Goal: Feedback & Contribution: Submit feedback/report problem

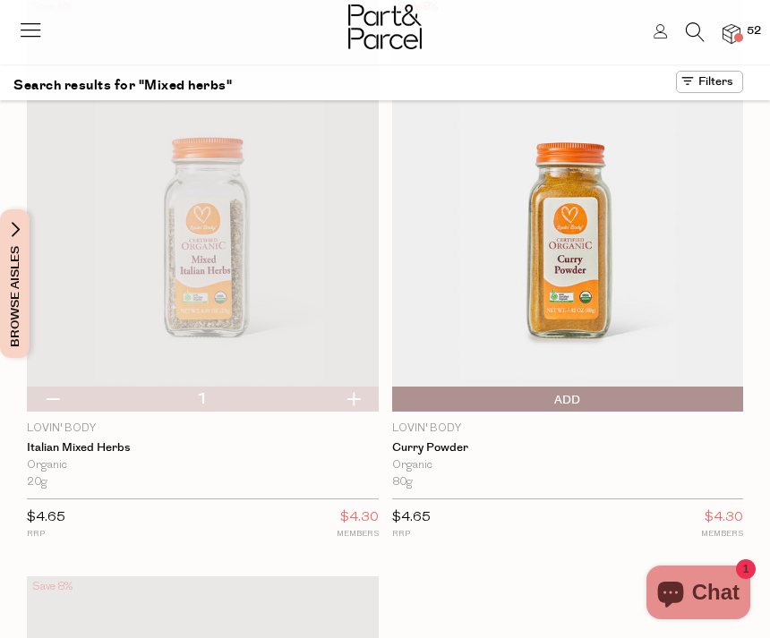
scroll to position [4703, 0]
click at [691, 25] on icon at bounding box center [695, 32] width 19 height 20
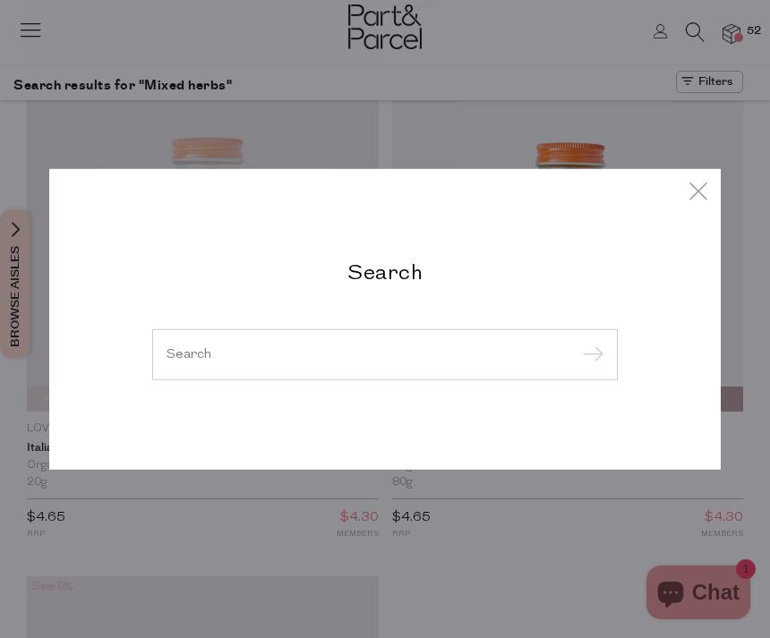
click at [379, 348] on input "search" at bounding box center [385, 353] width 437 height 13
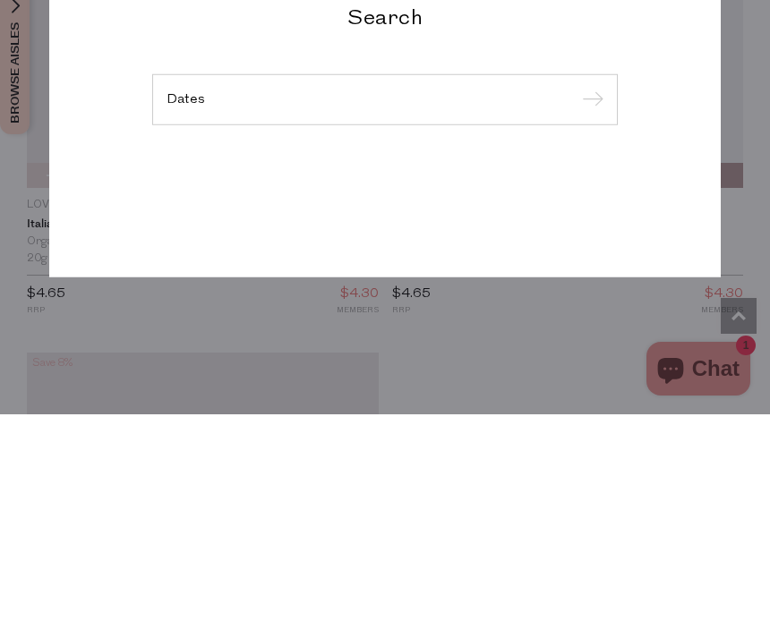
type input "Dates"
click at [589, 311] on input "submit" at bounding box center [590, 324] width 27 height 27
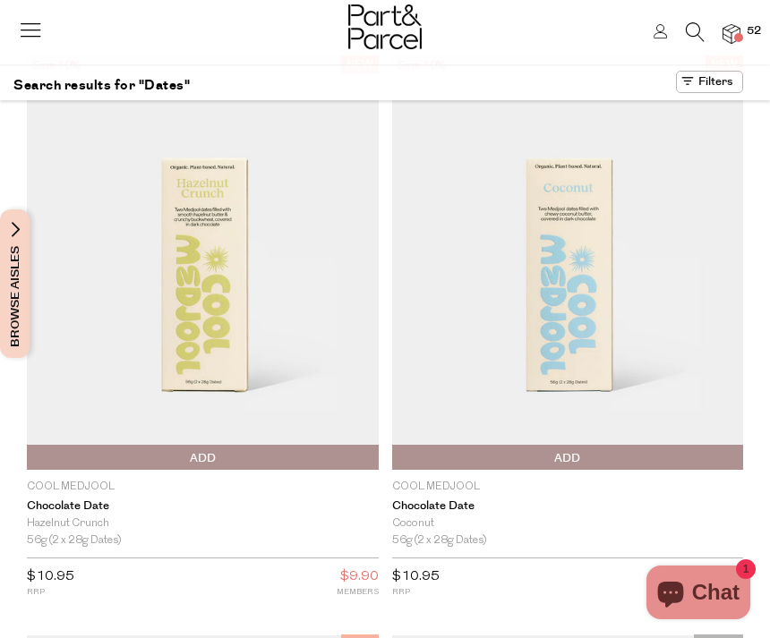
scroll to position [20, 0]
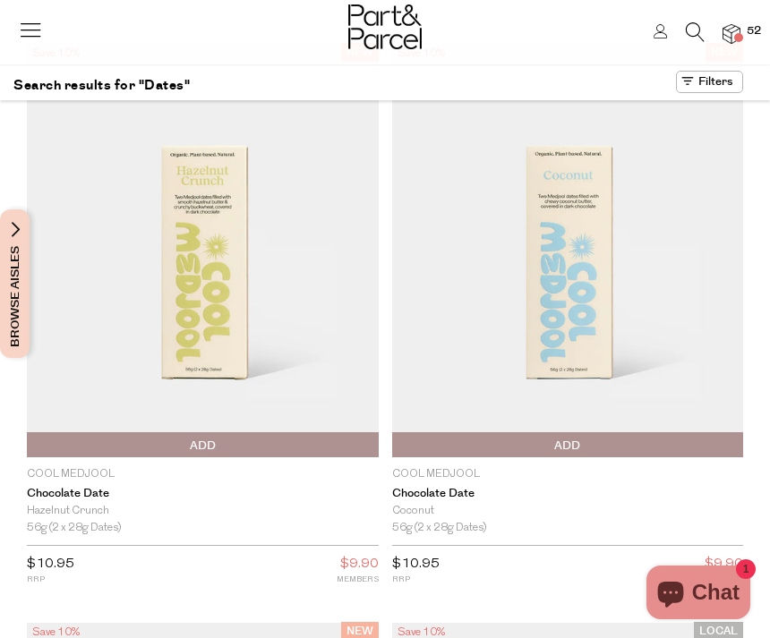
click at [198, 332] on img at bounding box center [203, 250] width 352 height 415
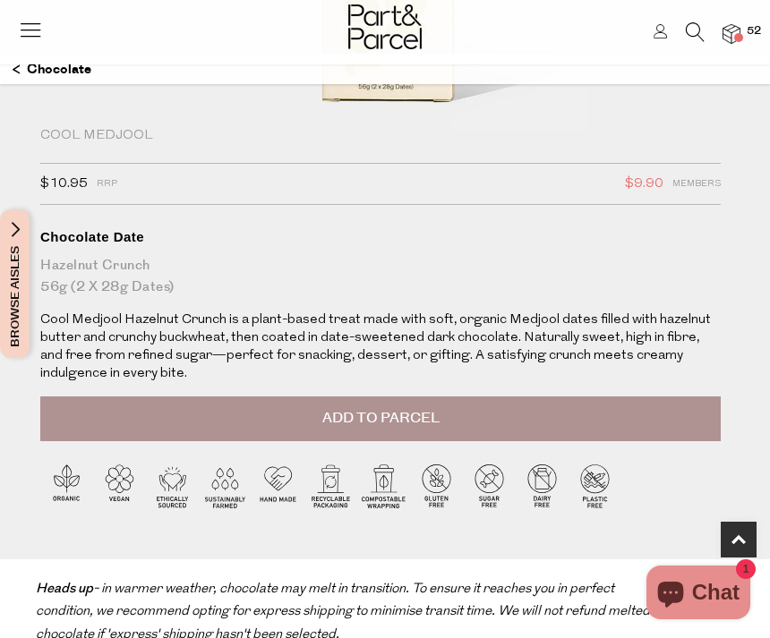
scroll to position [496, 0]
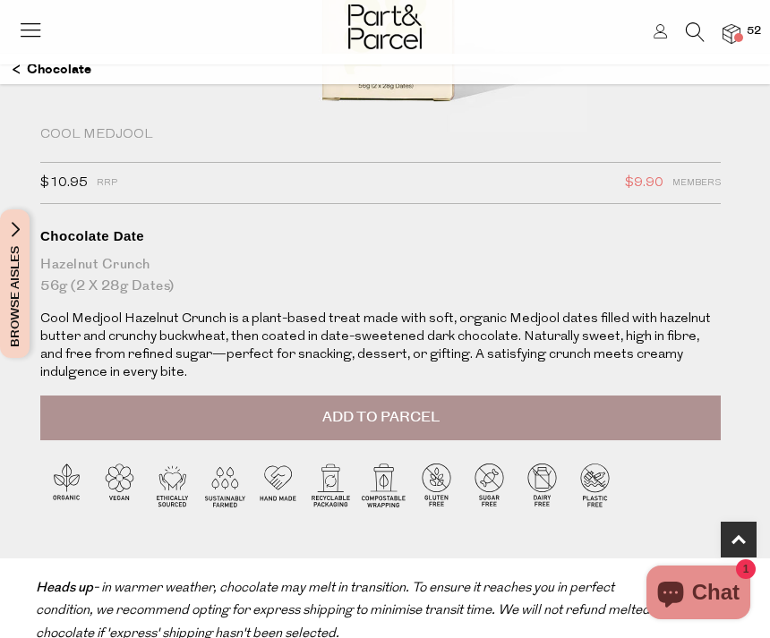
click at [505, 425] on button "Add to Parcel" at bounding box center [380, 418] width 680 height 45
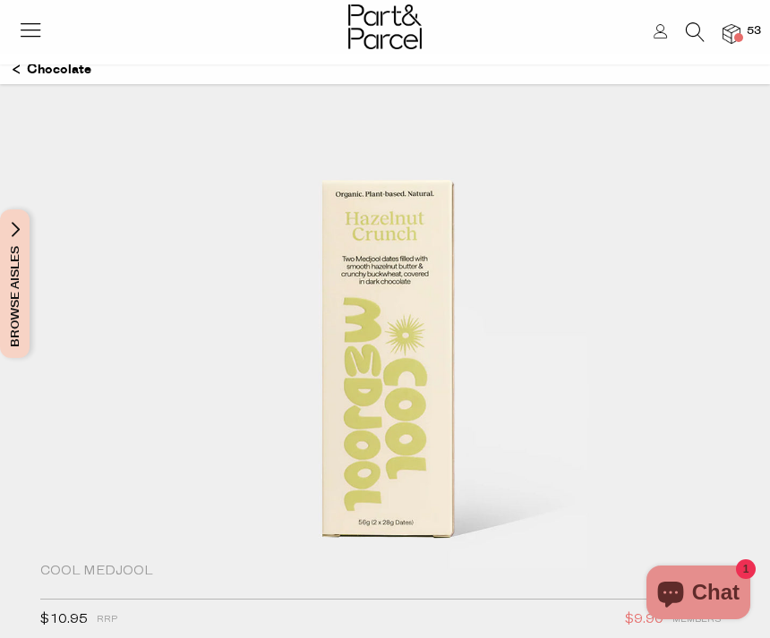
scroll to position [0, 0]
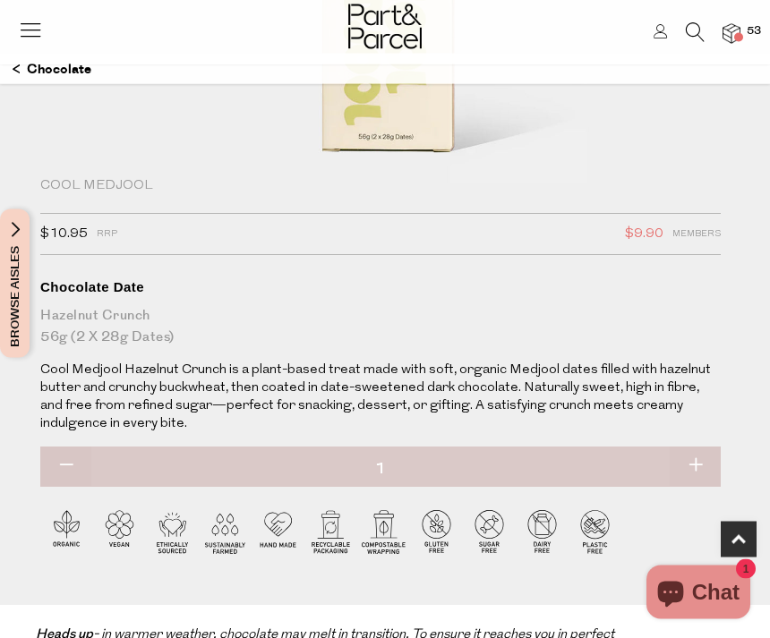
click at [696, 471] on button "button" at bounding box center [695, 467] width 51 height 39
type input "2"
click at [723, 43] on img at bounding box center [731, 34] width 18 height 21
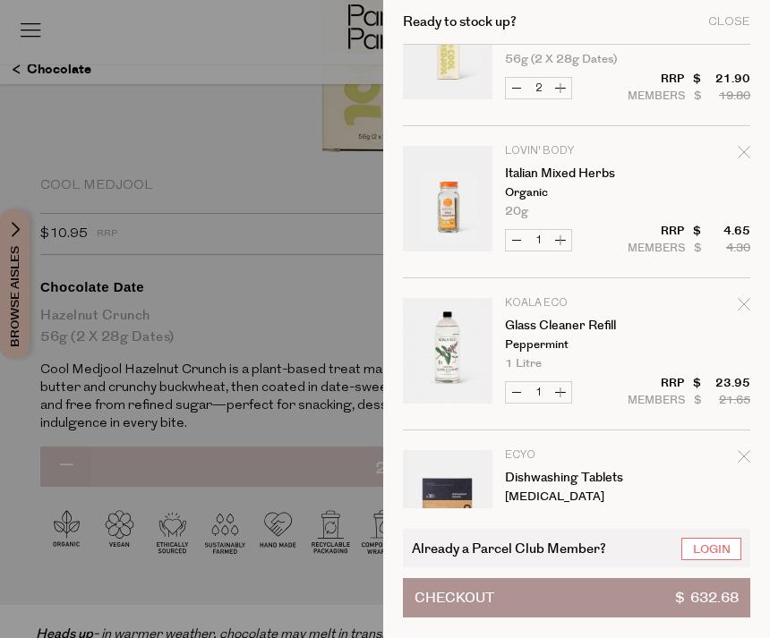
scroll to position [73, 0]
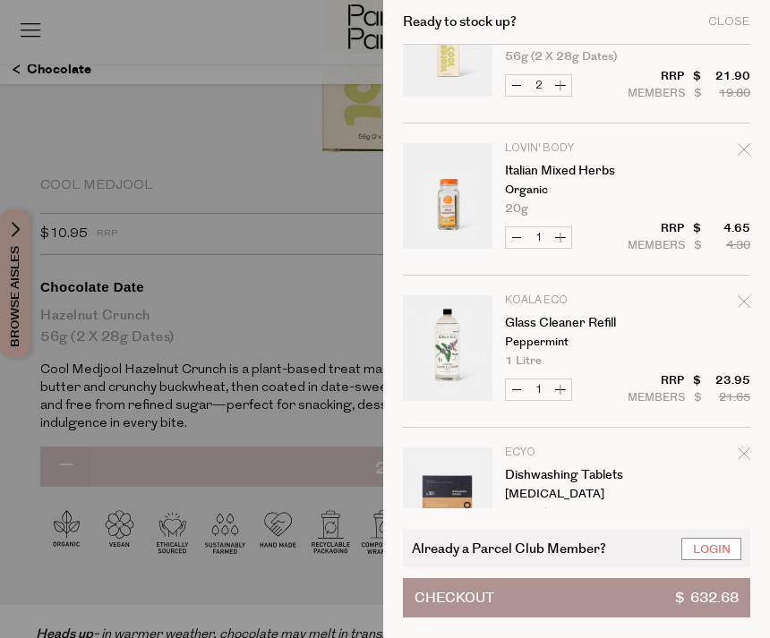
click at [747, 296] on icon "Remove Glass Cleaner Refill" at bounding box center [744, 301] width 13 height 13
type input "Add Membership"
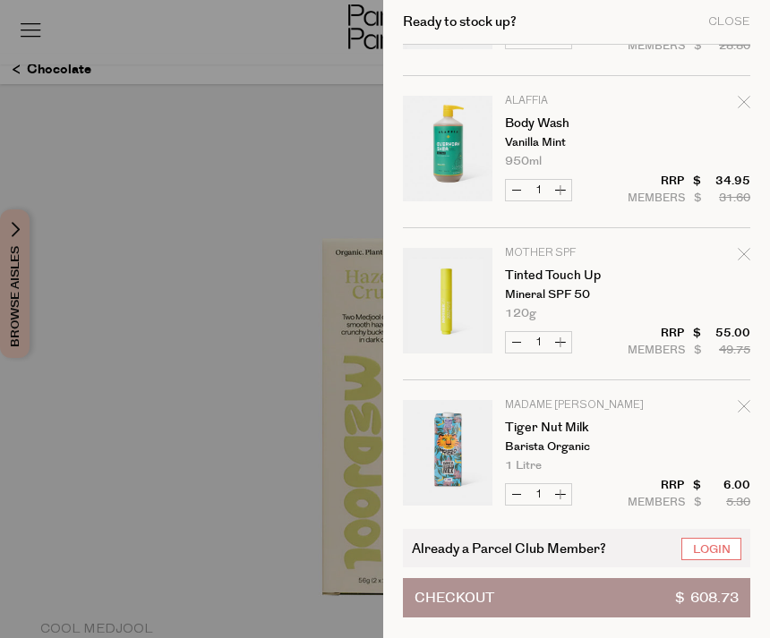
scroll to position [0, 0]
click at [742, 252] on icon "Remove Tinted Touch Up" at bounding box center [744, 254] width 13 height 13
type input "Add Membership"
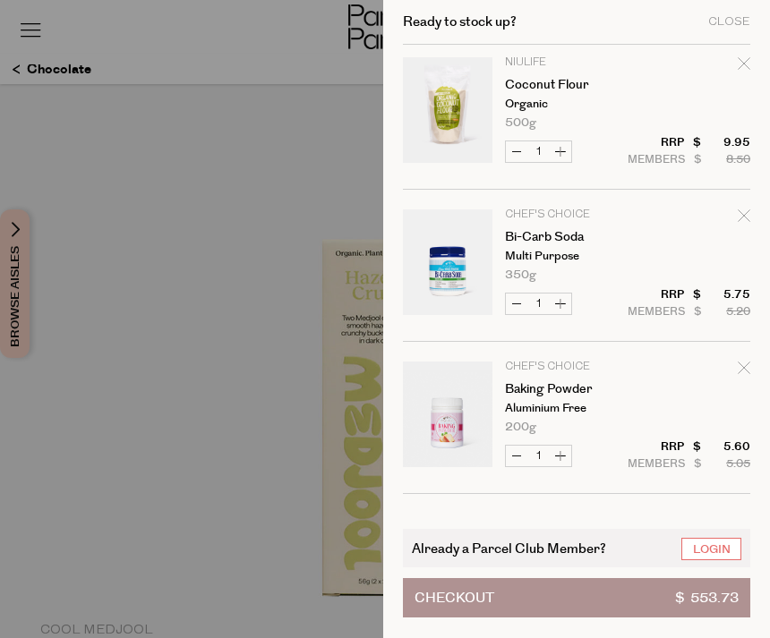
scroll to position [765, 0]
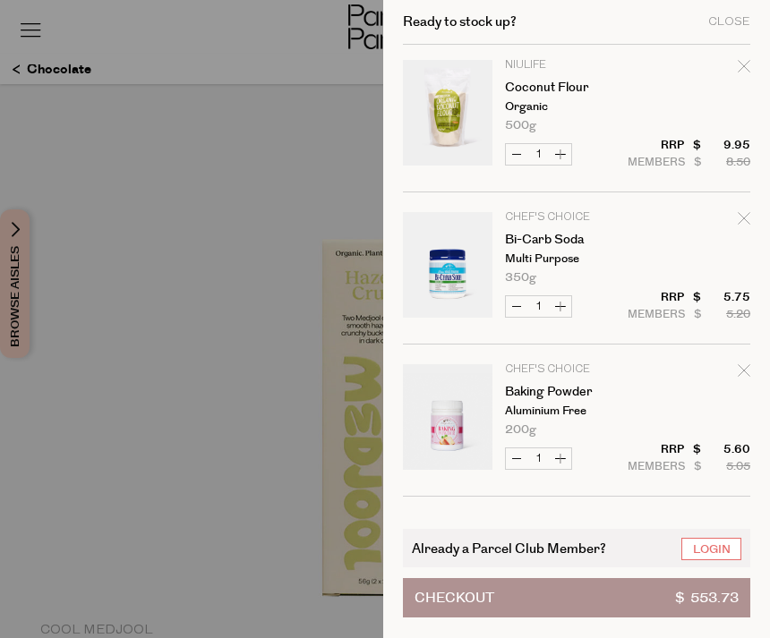
click at [746, 218] on icon "Remove Bi-Carb Soda" at bounding box center [744, 218] width 13 height 13
type input "Add Membership"
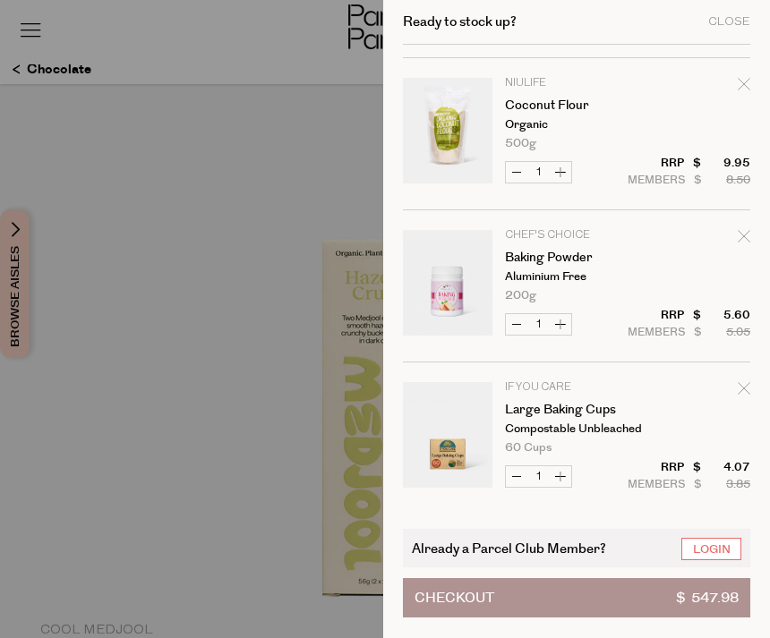
scroll to position [748, 0]
click at [747, 242] on icon "Remove Baking Powder" at bounding box center [744, 235] width 13 height 13
type input "Add Membership"
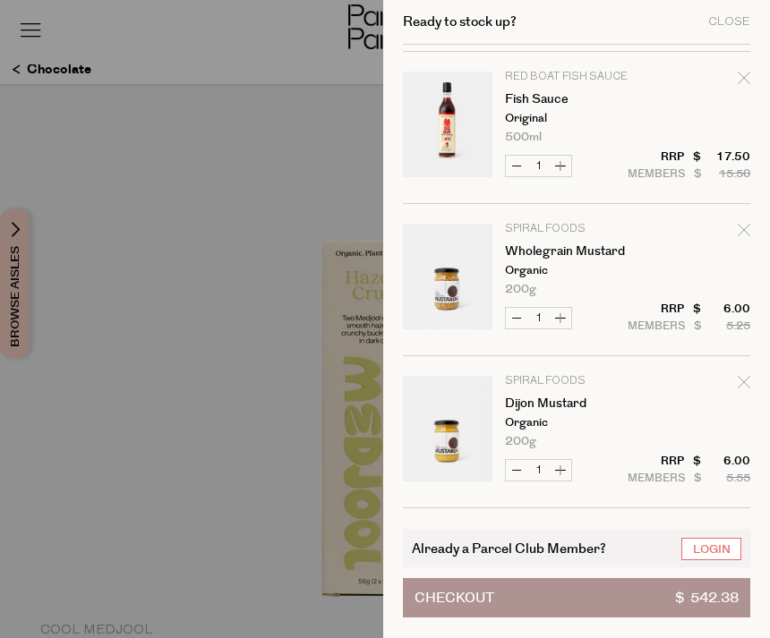
scroll to position [2124, 0]
click at [739, 88] on div "Remove Fish Sauce" at bounding box center [744, 80] width 13 height 24
type input "Add Membership"
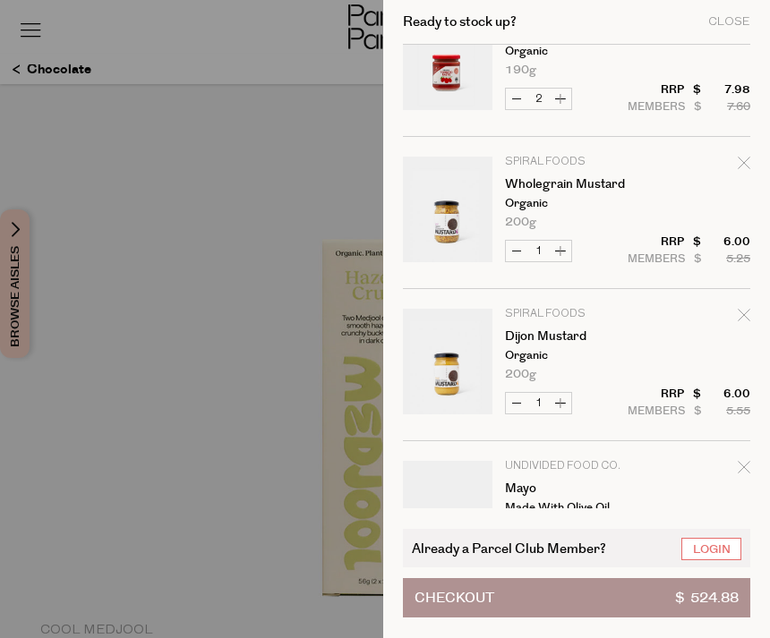
scroll to position [2039, 0]
click at [739, 171] on div "Remove Wholegrain Mustard" at bounding box center [744, 166] width 13 height 24
type input "Add Membership"
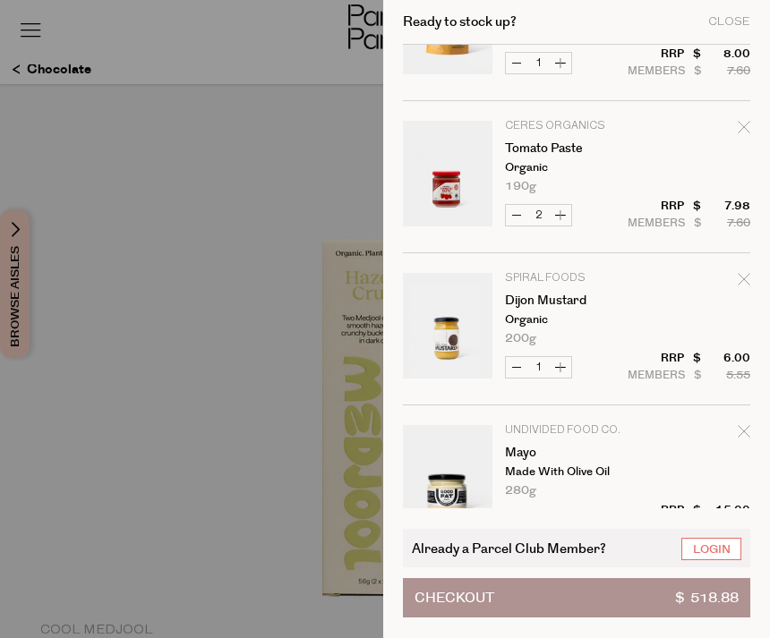
scroll to position [1937, 0]
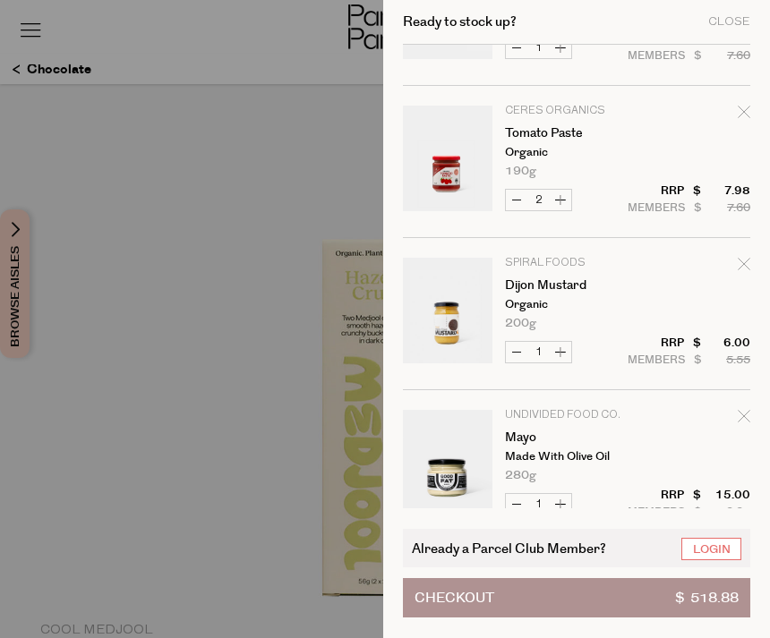
click at [747, 257] on div "Remove Dijon Mustard" at bounding box center [744, 267] width 13 height 24
type input "Add Membership"
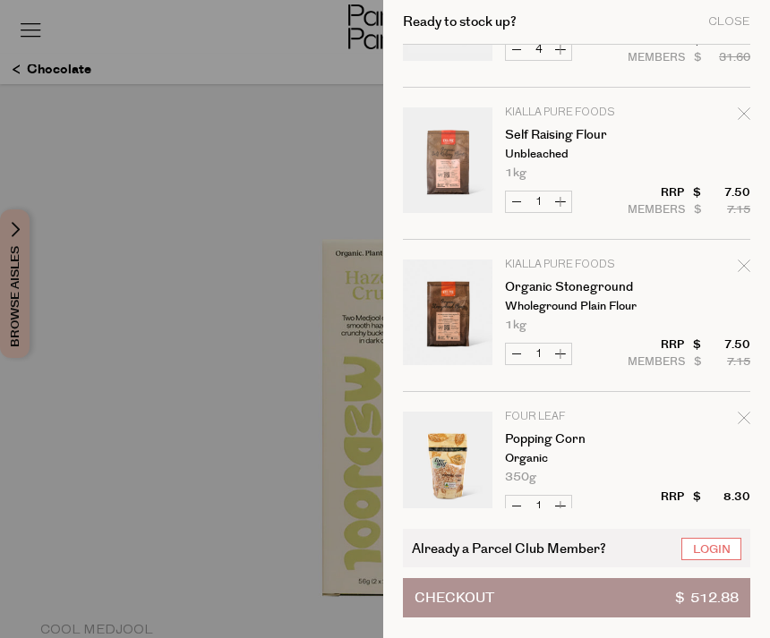
scroll to position [1334, 0]
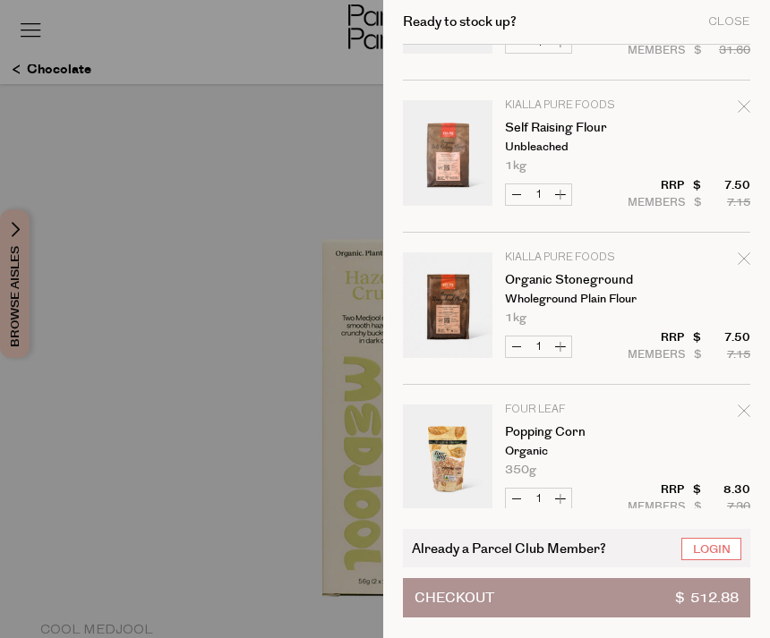
click at [740, 259] on icon "Remove Organic Stoneground" at bounding box center [744, 258] width 13 height 13
type input "Add Membership"
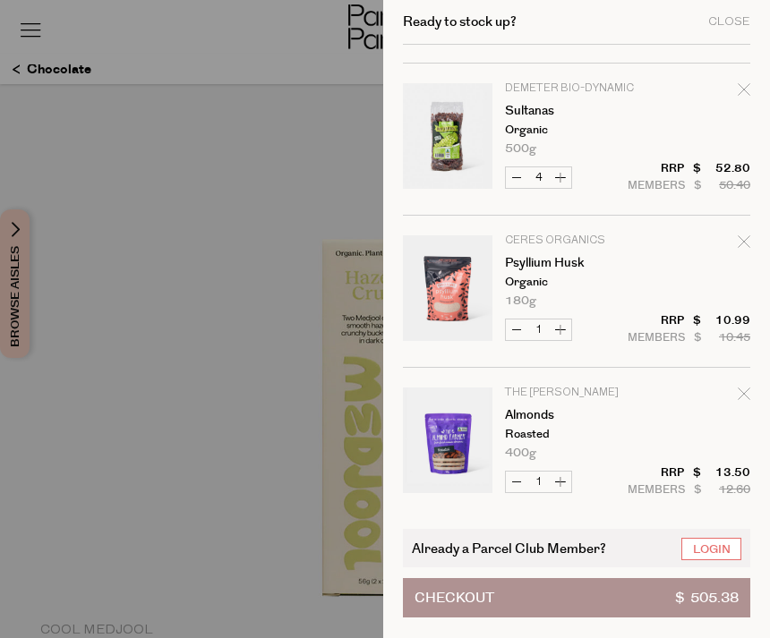
scroll to position [3328, 0]
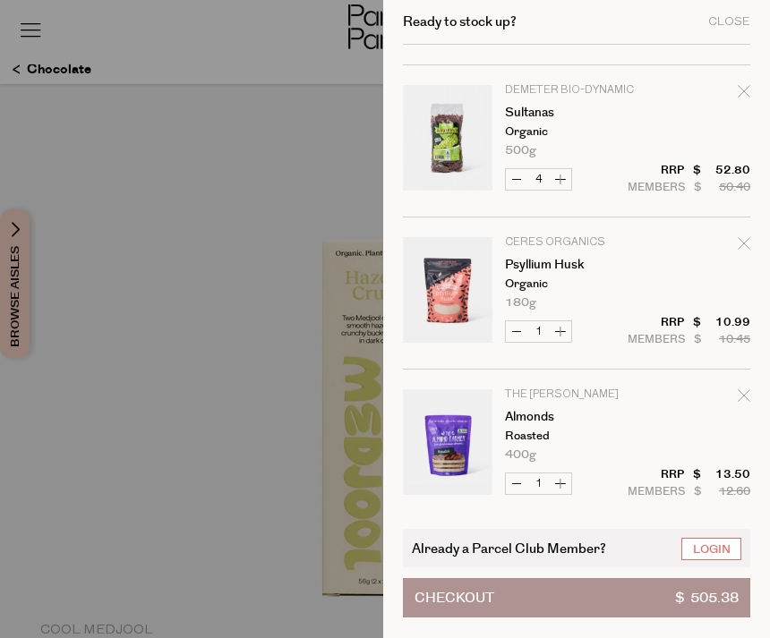
click at [748, 402] on icon "Remove Almonds" at bounding box center [744, 395] width 13 height 13
type input "Add Membership"
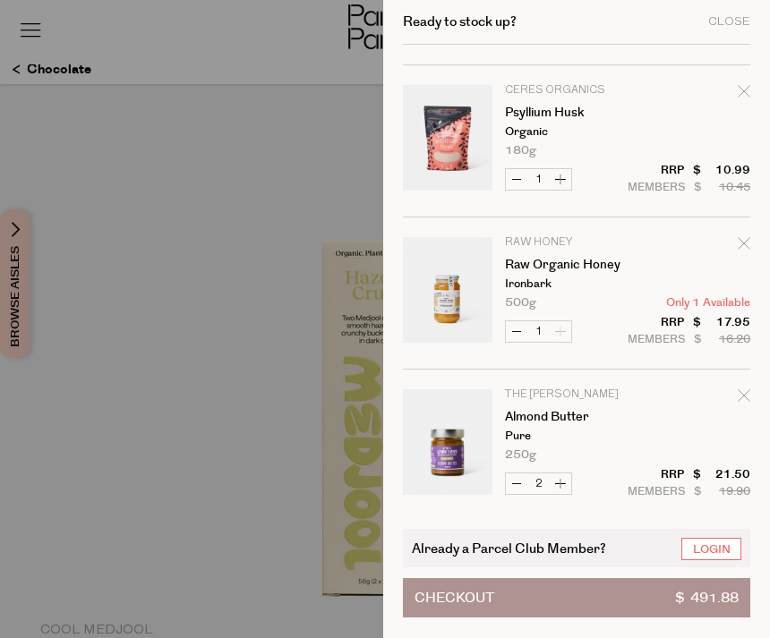
scroll to position [3486, 0]
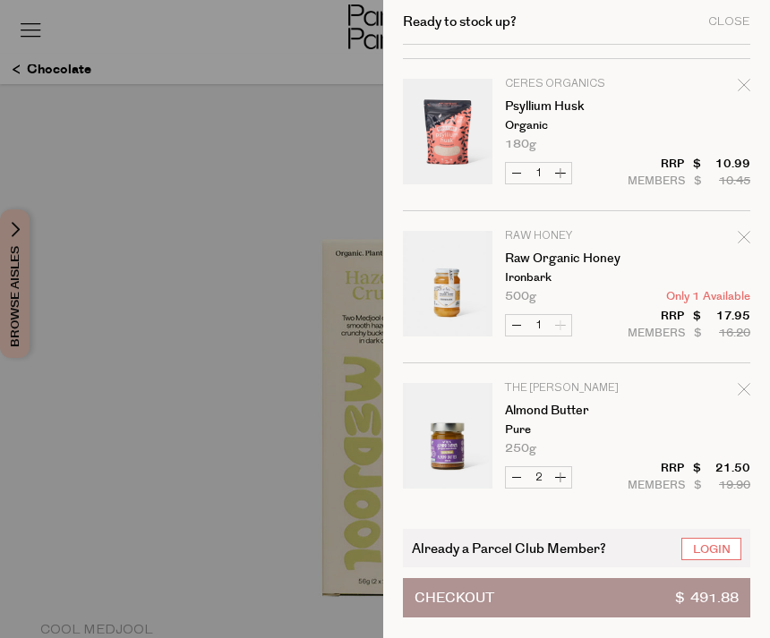
click at [229, 217] on div at bounding box center [385, 319] width 770 height 638
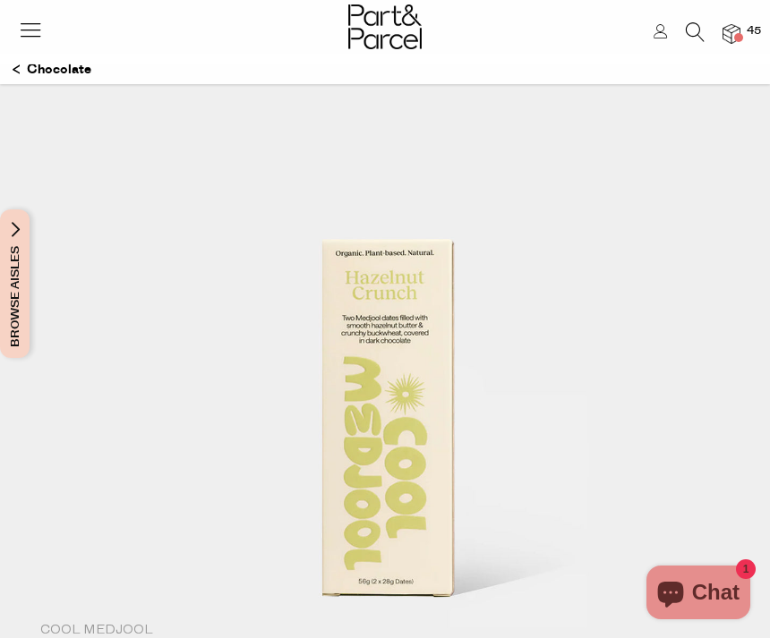
click at [697, 25] on icon at bounding box center [695, 32] width 19 height 20
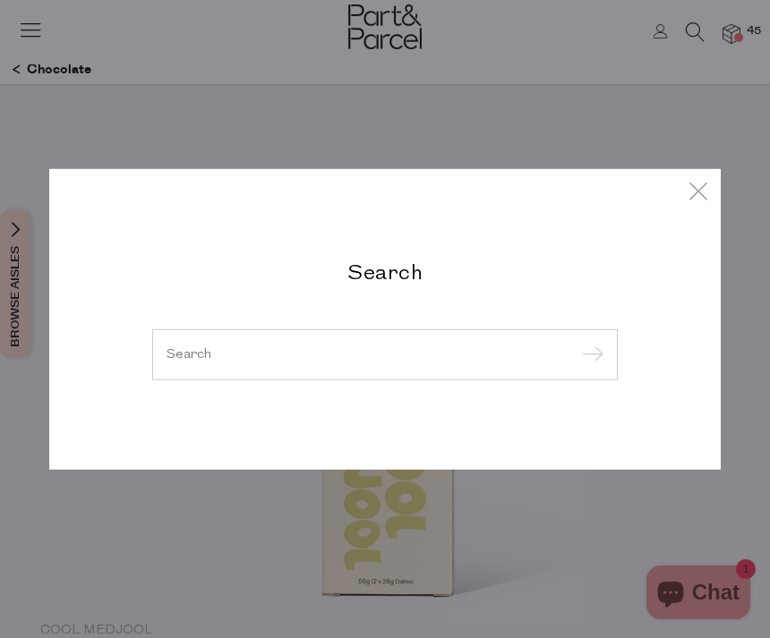
click at [295, 360] on input "search" at bounding box center [385, 353] width 437 height 13
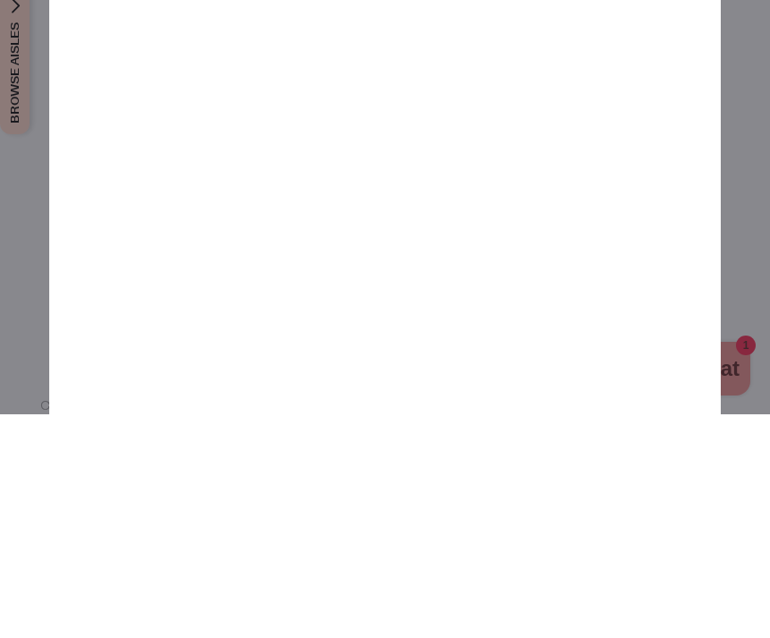
type input "Iron bark honey"
click at [589, 158] on input "submit" at bounding box center [590, 171] width 27 height 27
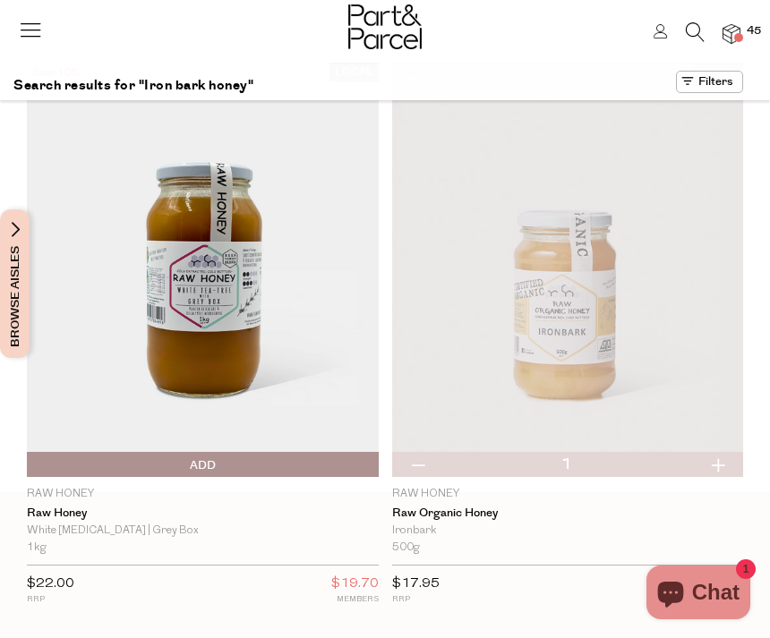
click at [740, 23] on div at bounding box center [385, 29] width 770 height 58
click at [733, 35] on img at bounding box center [731, 34] width 18 height 21
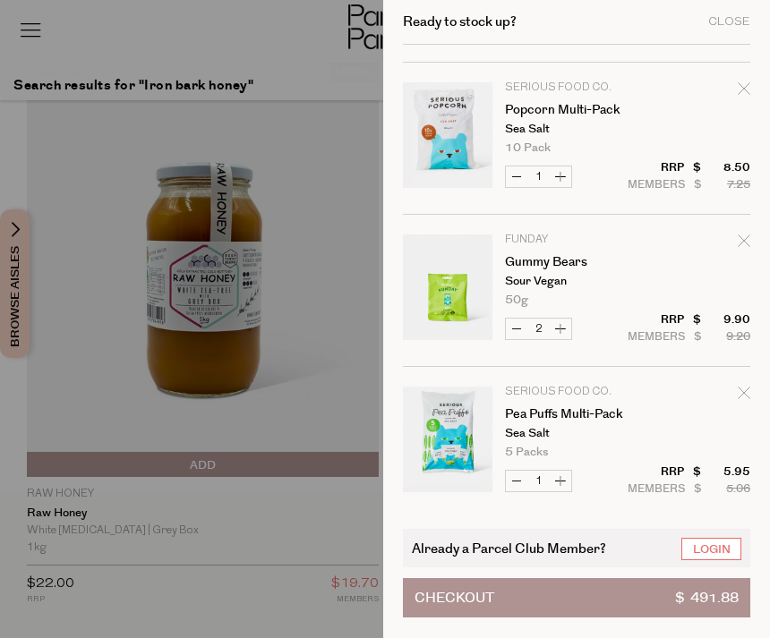
scroll to position [4077, 0]
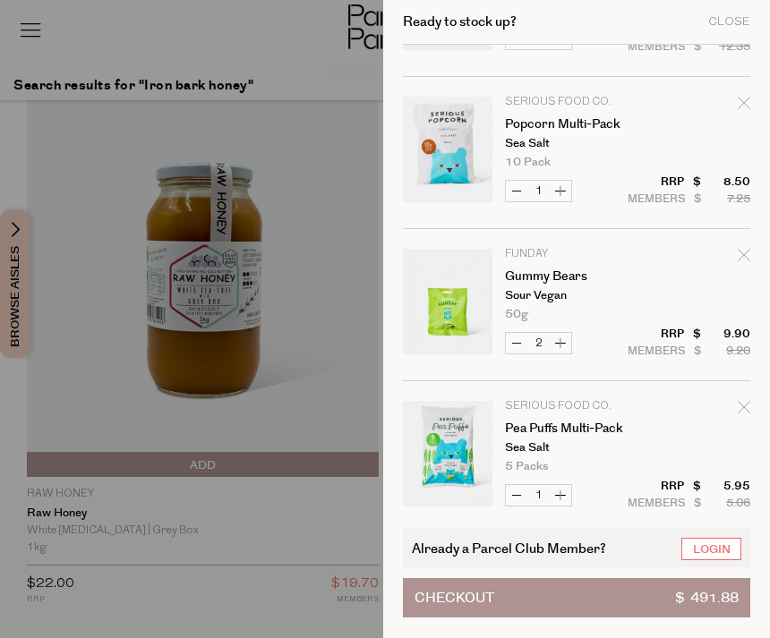
click at [742, 252] on icon "Remove Gummy Bears" at bounding box center [744, 255] width 13 height 13
type input "Add Membership"
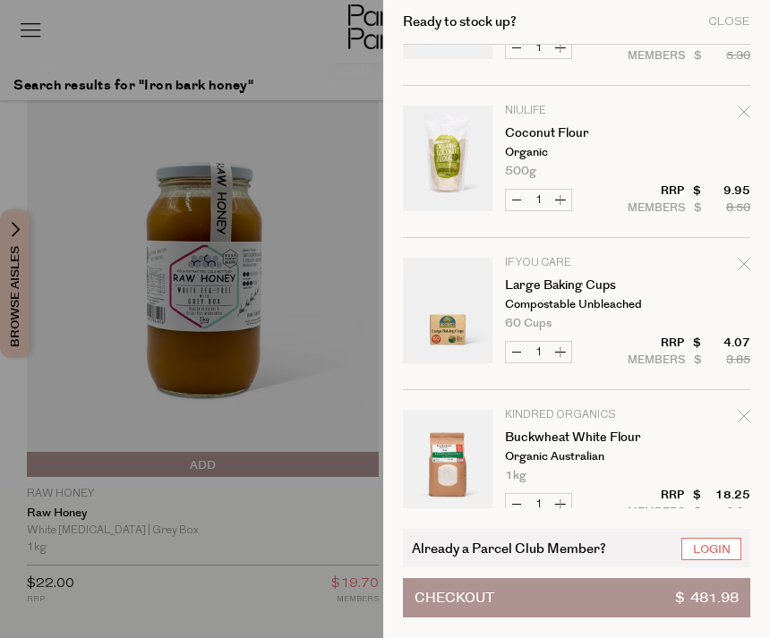
scroll to position [773, 0]
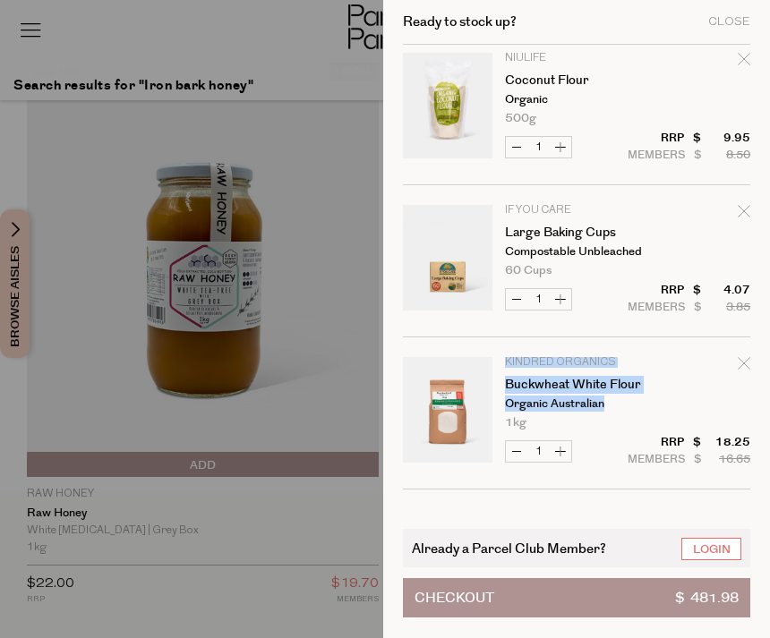
click at [314, 127] on div at bounding box center [385, 319] width 770 height 638
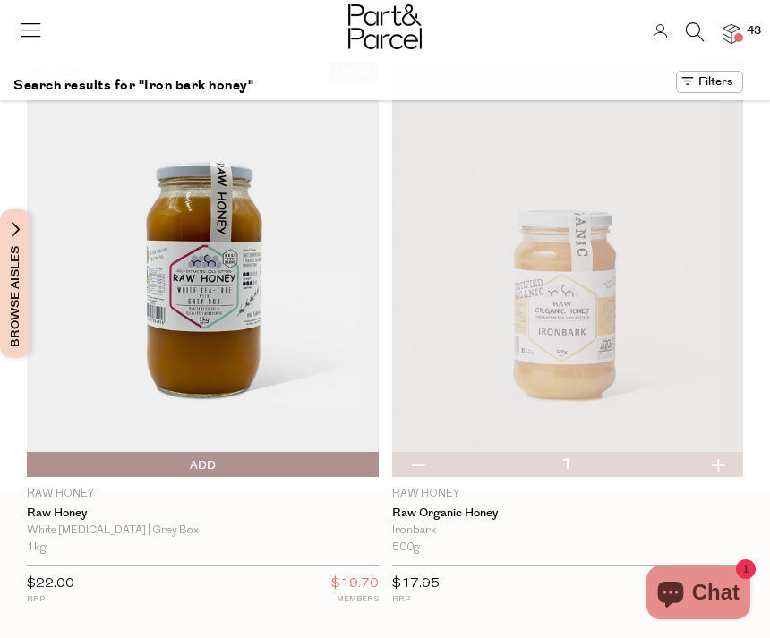
click at [30, 24] on icon at bounding box center [30, 29] width 25 height 25
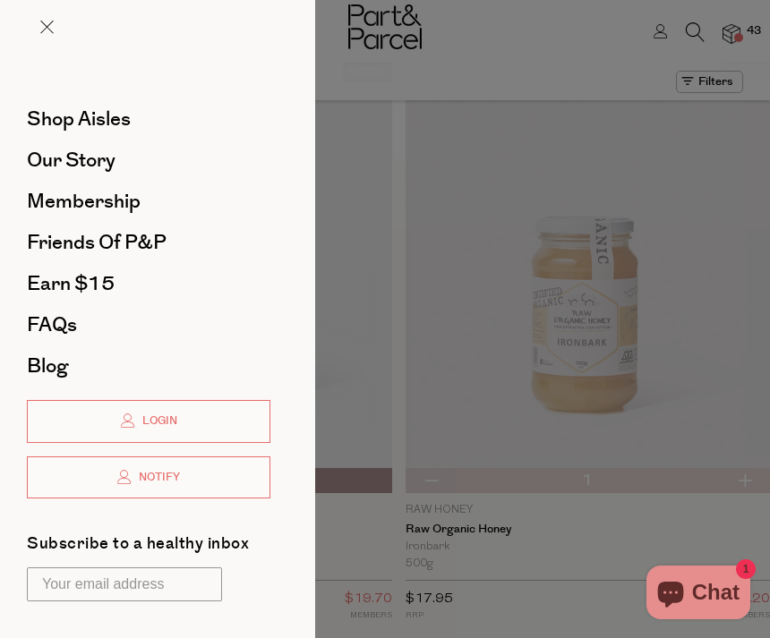
click at [40, 10] on div at bounding box center [157, 41] width 315 height 82
click at [42, 23] on span at bounding box center [46, 27] width 13 height 13
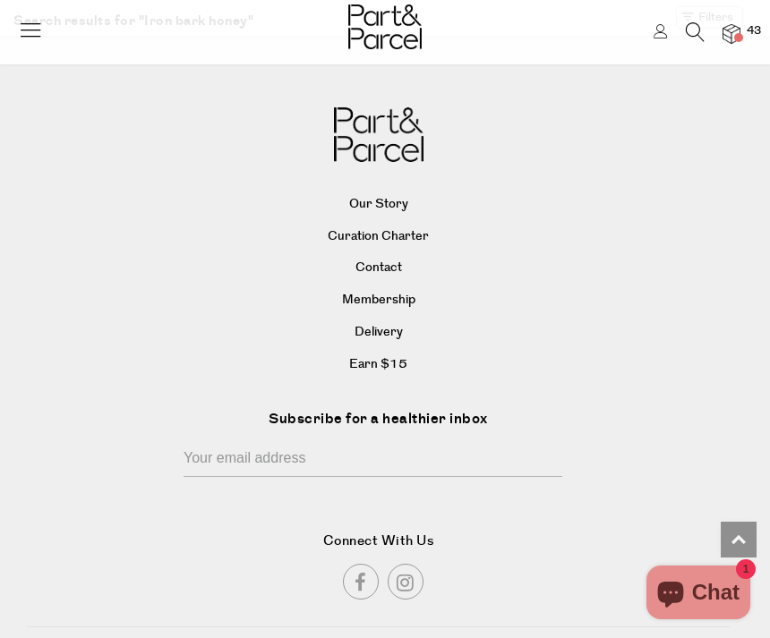
scroll to position [1266, 0]
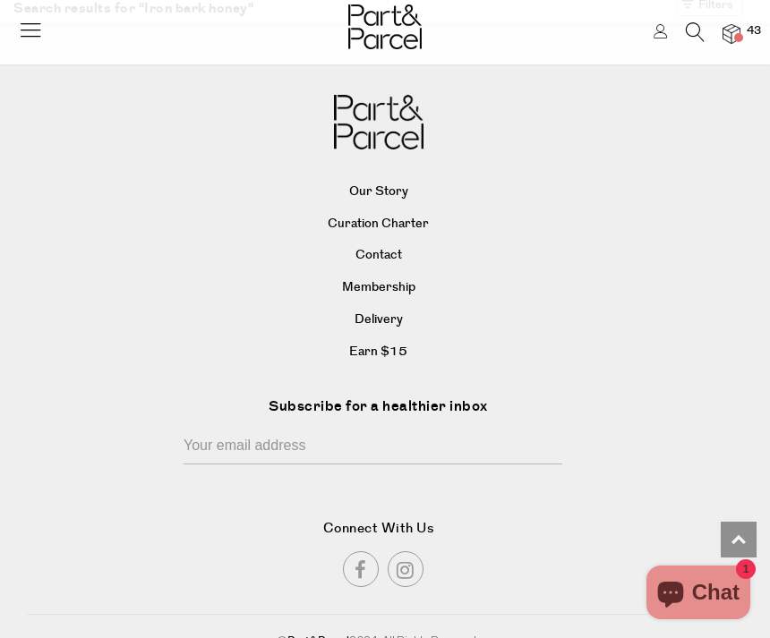
click at [373, 243] on link "Contact" at bounding box center [378, 256] width 697 height 27
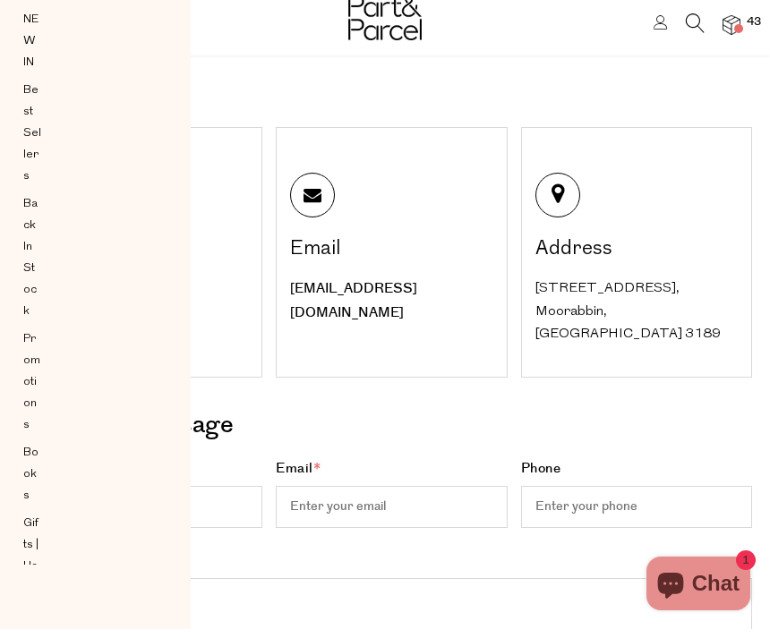
scroll to position [13, 0]
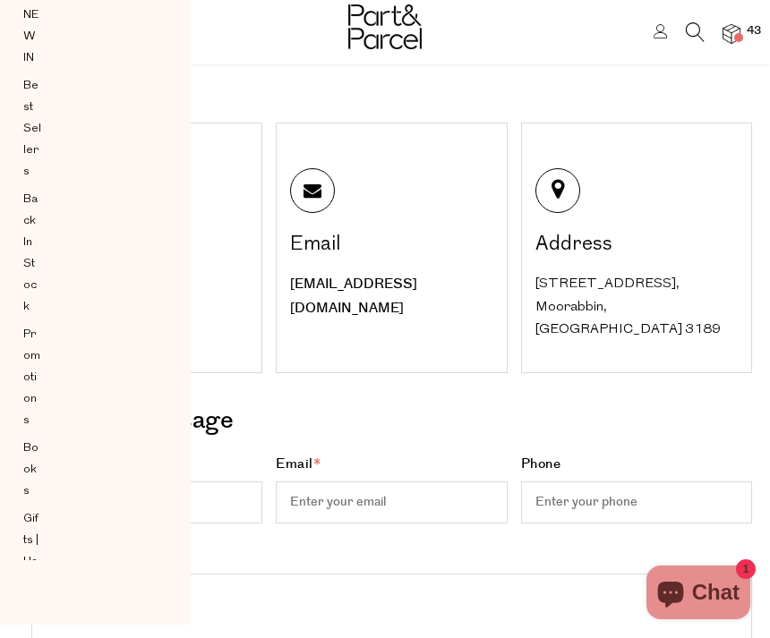
click at [452, 431] on h3 "Send us a mesage" at bounding box center [384, 420] width 707 height 41
click at [406, 408] on h3 "Send us a mesage" at bounding box center [384, 420] width 707 height 41
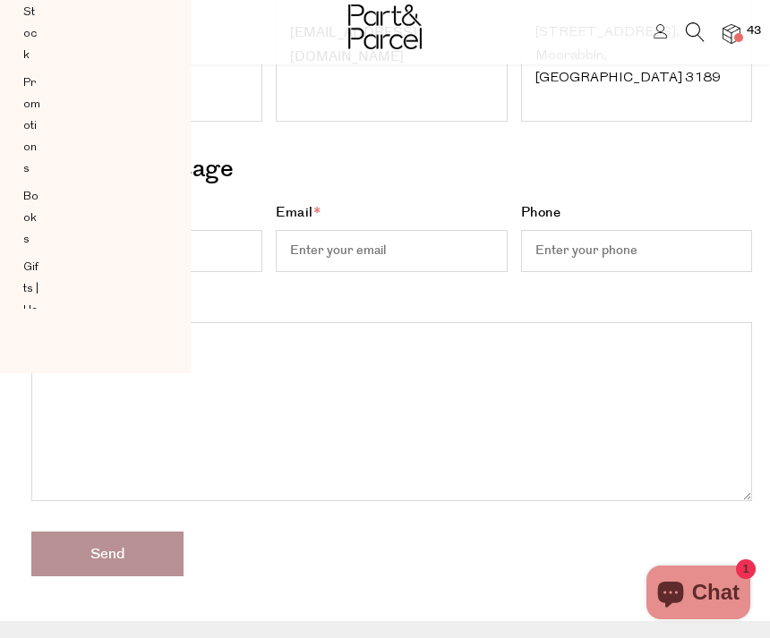
scroll to position [264, 0]
click at [380, 359] on textarea "Message" at bounding box center [391, 412] width 721 height 179
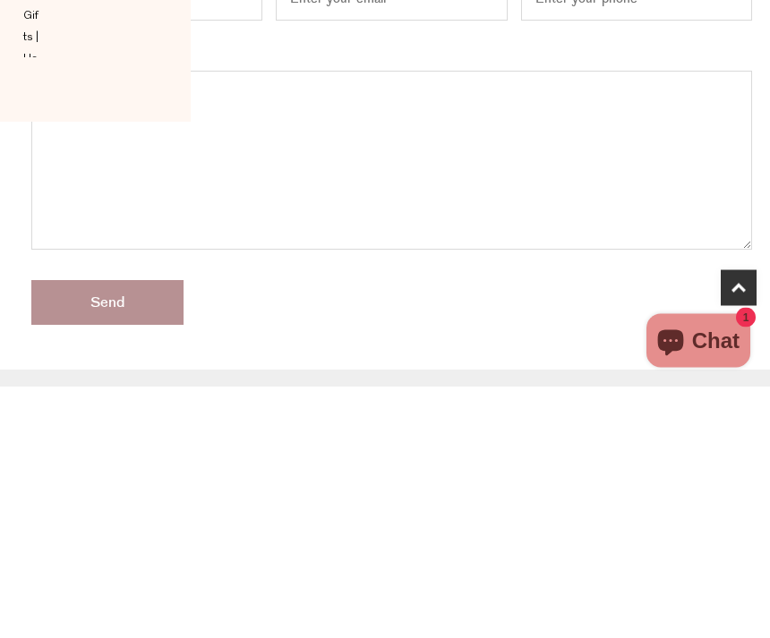
click at [465, 295] on div "Message" at bounding box center [385, 413] width 734 height 237
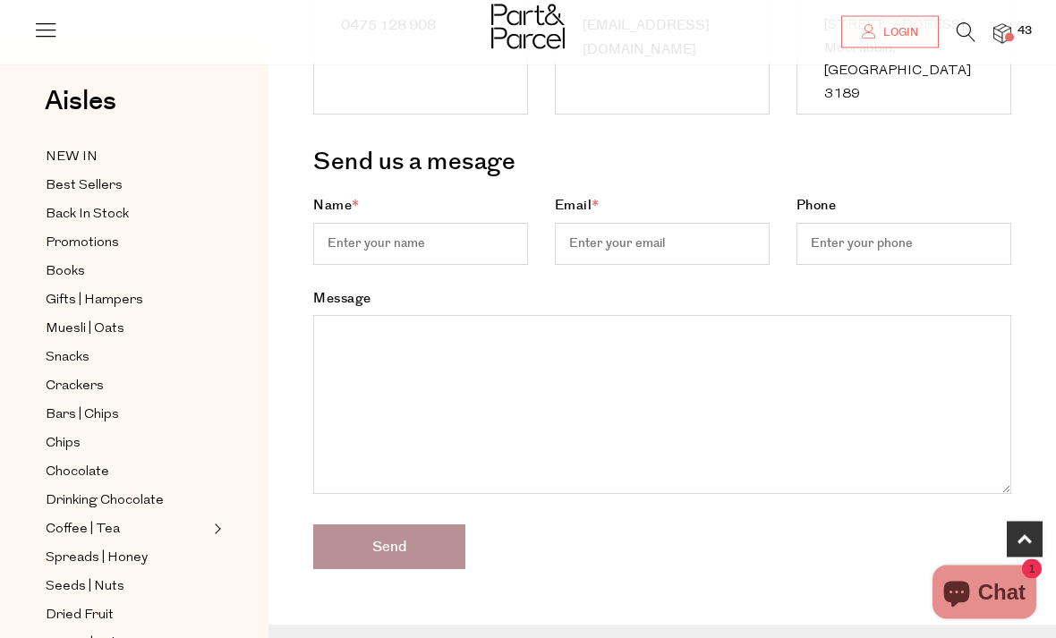
scroll to position [323, 0]
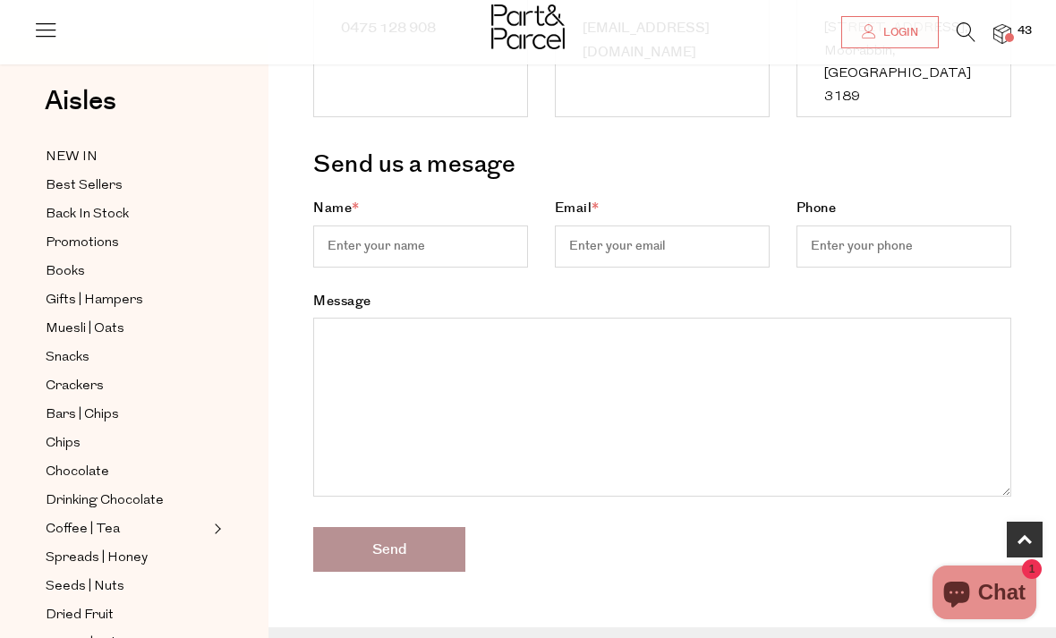
click at [424, 362] on textarea "Message" at bounding box center [662, 407] width 698 height 179
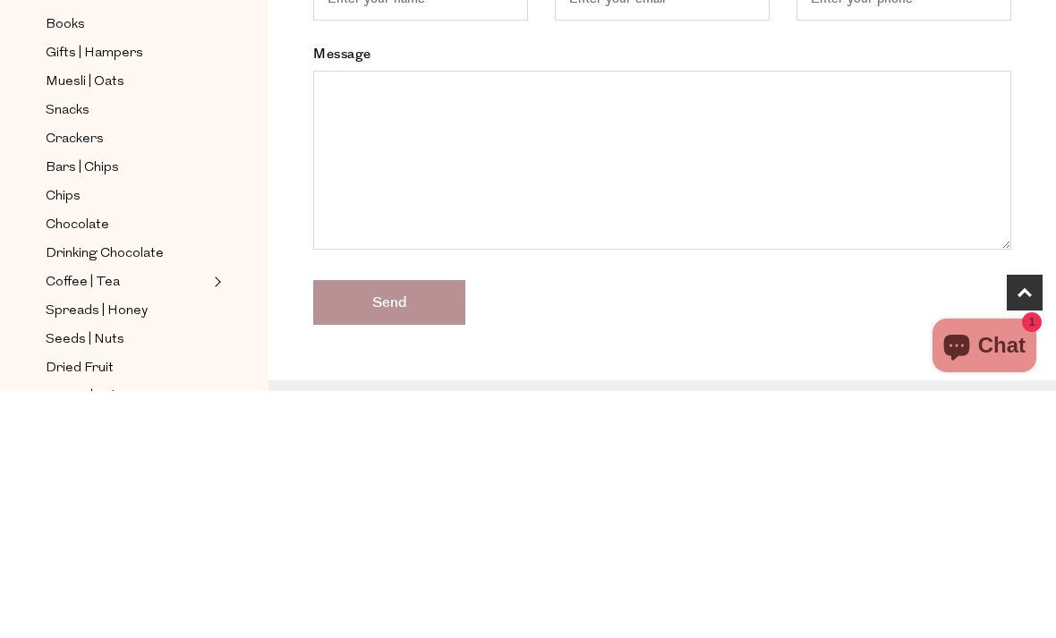
click at [385, 318] on textarea "Message" at bounding box center [662, 407] width 698 height 179
click at [371, 318] on textarea "Message" at bounding box center [662, 407] width 698 height 179
click at [388, 318] on textarea "Message" at bounding box center [662, 407] width 698 height 179
click at [372, 318] on textarea "Message" at bounding box center [662, 407] width 698 height 179
paste textarea "KINDRED ORGANICS Buckwheat White Flour Organic Australian"
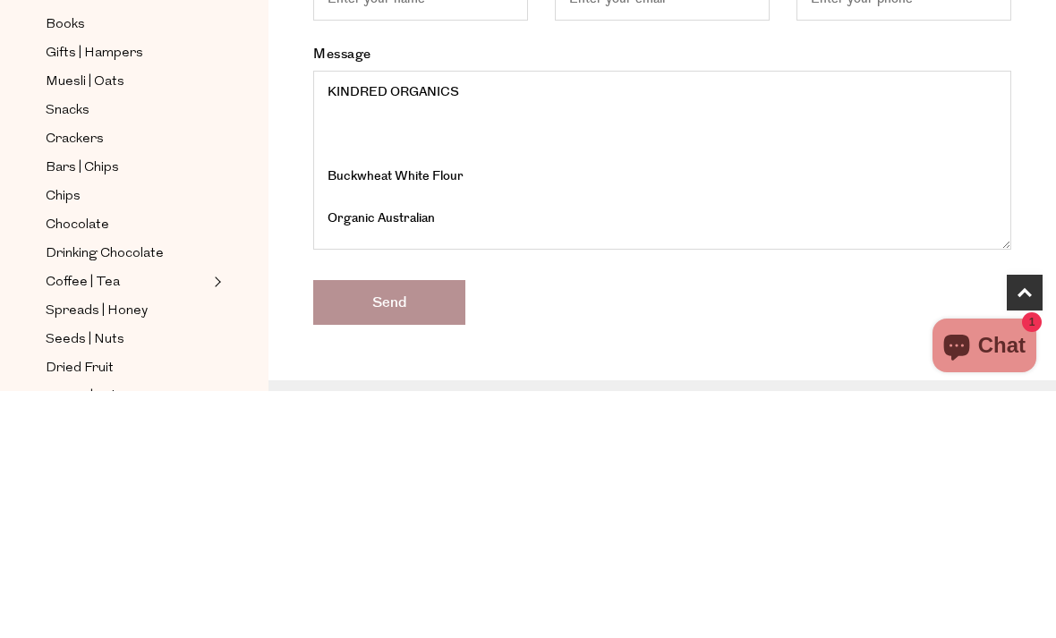
scroll to position [117, 0]
click at [325, 318] on textarea "Message" at bounding box center [662, 407] width 698 height 179
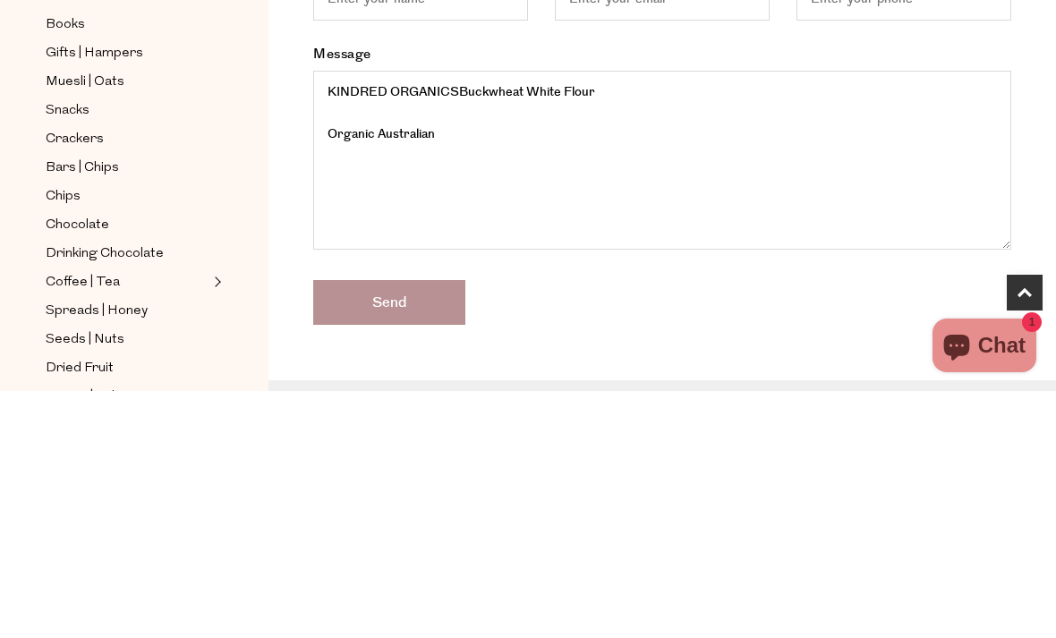
scroll to position [33, 0]
click at [322, 318] on textarea "Message" at bounding box center [662, 407] width 698 height 179
click at [335, 318] on textarea "Message" at bounding box center [662, 407] width 698 height 179
click at [346, 318] on textarea "Message" at bounding box center [662, 407] width 698 height 179
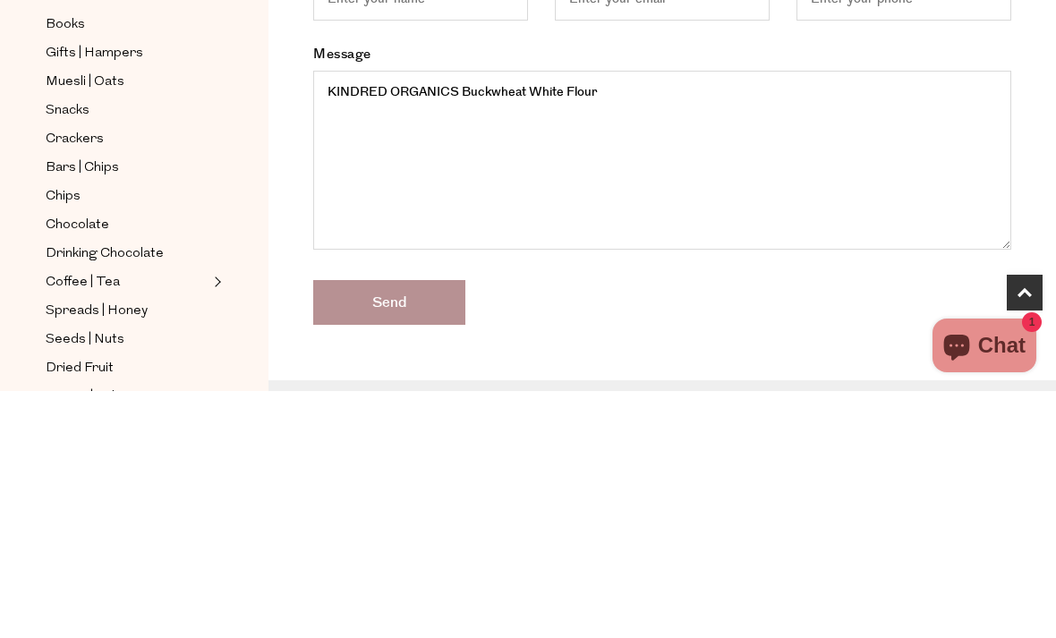
click at [352, 318] on textarea "Message" at bounding box center [662, 407] width 698 height 179
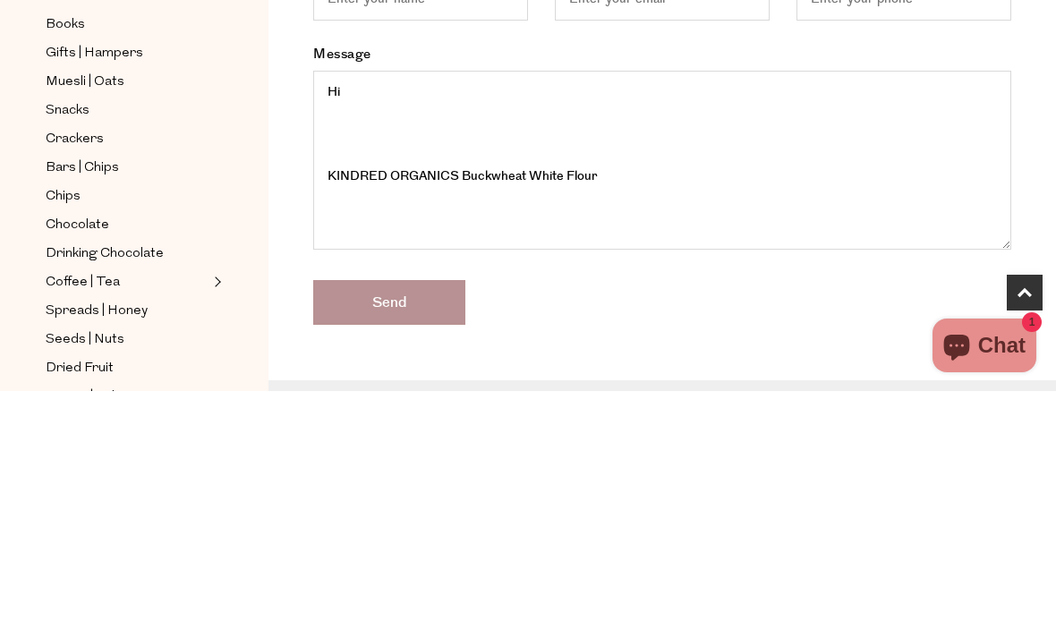
click at [314, 318] on textarea "Message" at bounding box center [662, 407] width 698 height 179
click at [469, 318] on textarea "Message" at bounding box center [662, 407] width 698 height 179
click at [344, 318] on textarea "Message" at bounding box center [662, 407] width 698 height 179
click at [345, 318] on textarea "Message" at bounding box center [662, 407] width 698 height 179
click at [527, 318] on textarea "Message" at bounding box center [662, 407] width 698 height 179
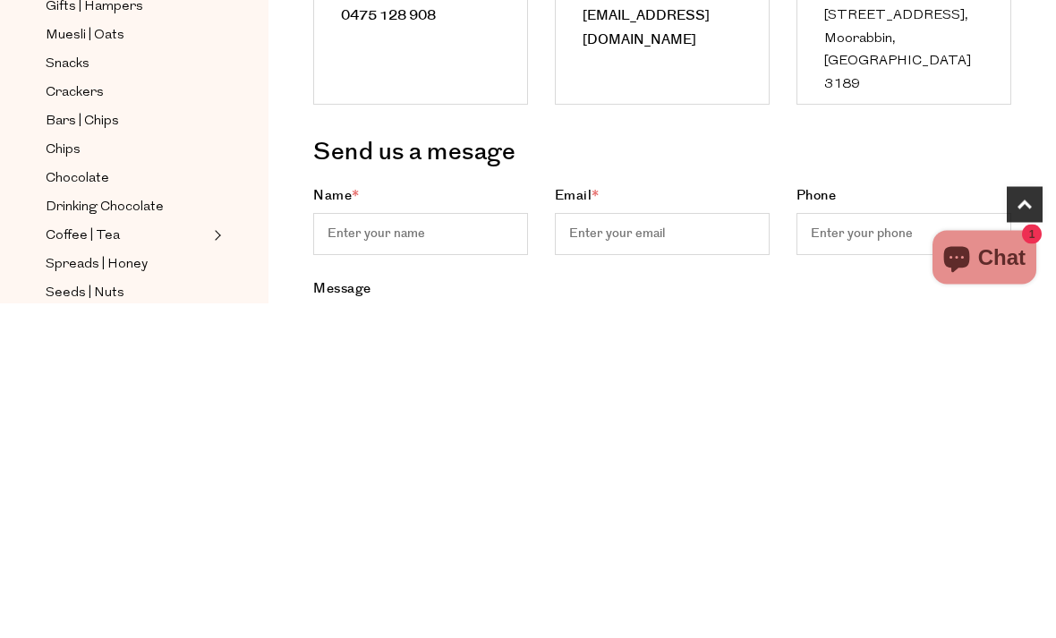
type textarea "Hi Can u pls let me know if KINDRED ORGANICS Buckwheat White Flour Has any trac…"
click at [430, 549] on input "Name *" at bounding box center [420, 570] width 215 height 42
type input "Maree"
click at [685, 549] on input "Email *" at bounding box center [662, 570] width 215 height 42
type input "[EMAIL_ADDRESS][PERSON_NAME][DOMAIN_NAME]"
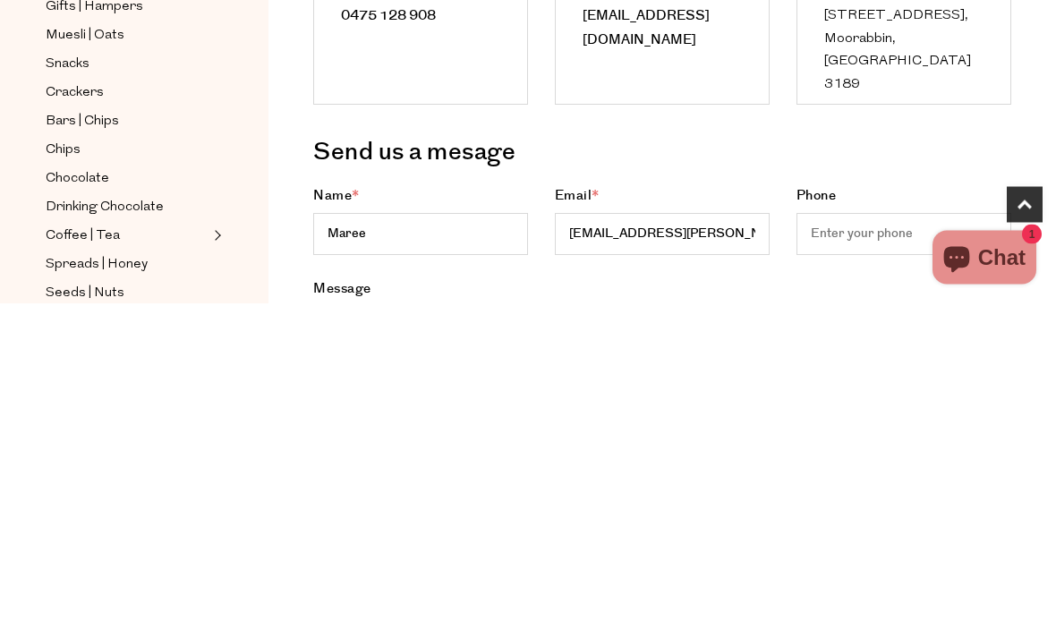
scroll to position [336, 0]
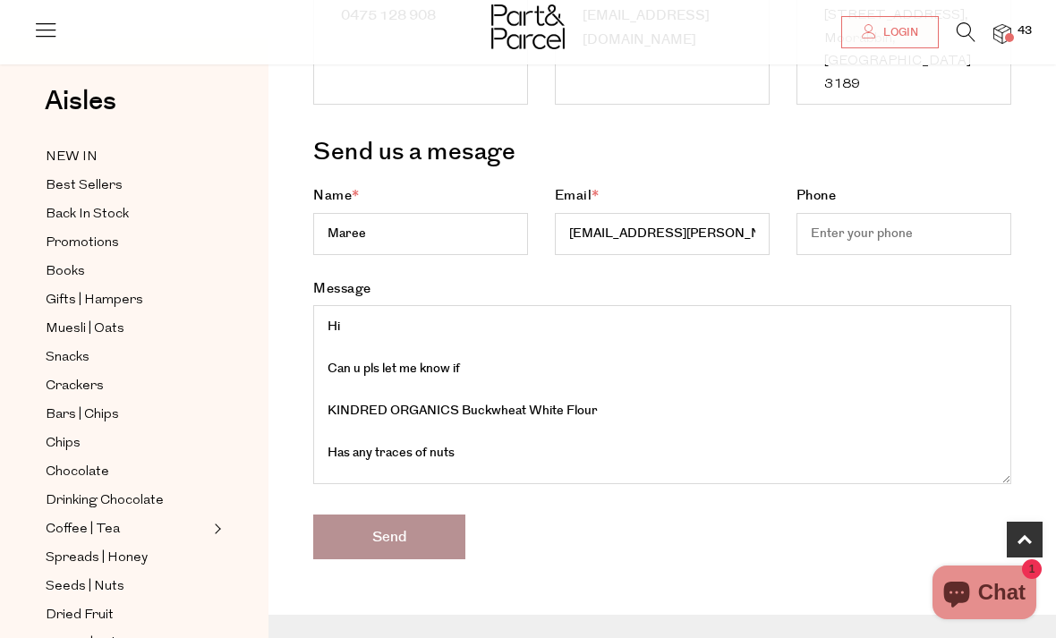
click at [405, 549] on input "Send" at bounding box center [389, 537] width 152 height 45
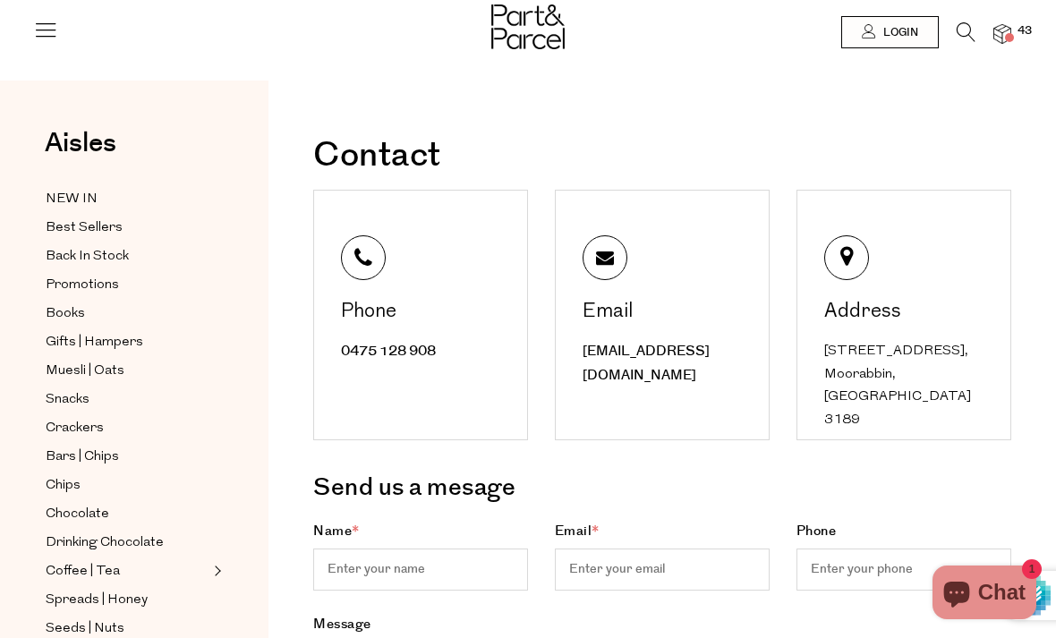
click at [1017, 30] on span "43" at bounding box center [1024, 31] width 23 height 16
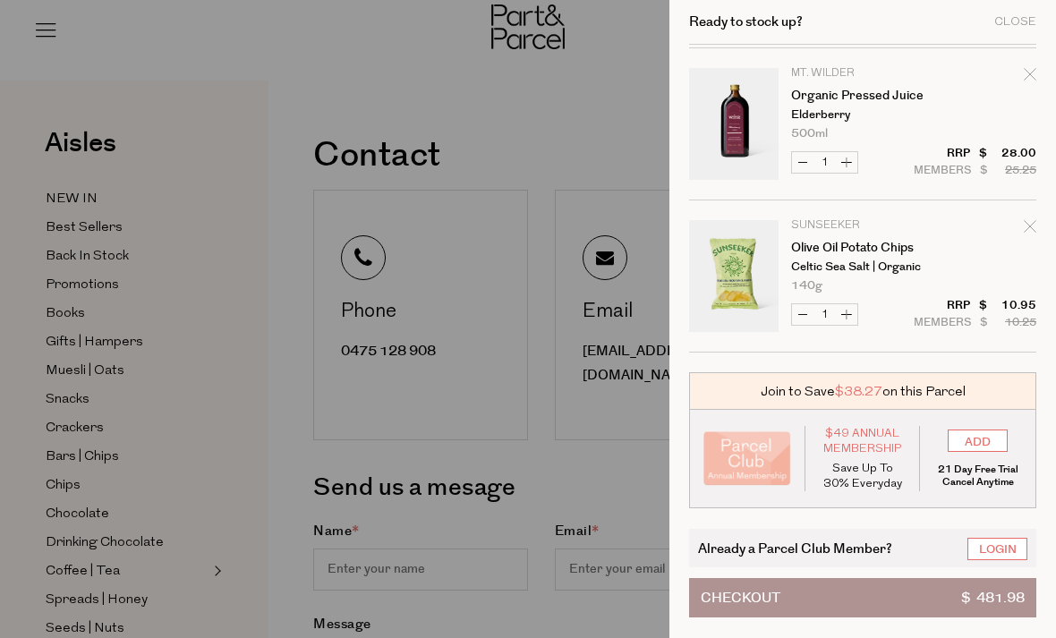
scroll to position [4715, 0]
click at [1007, 559] on link "Login" at bounding box center [998, 549] width 60 height 22
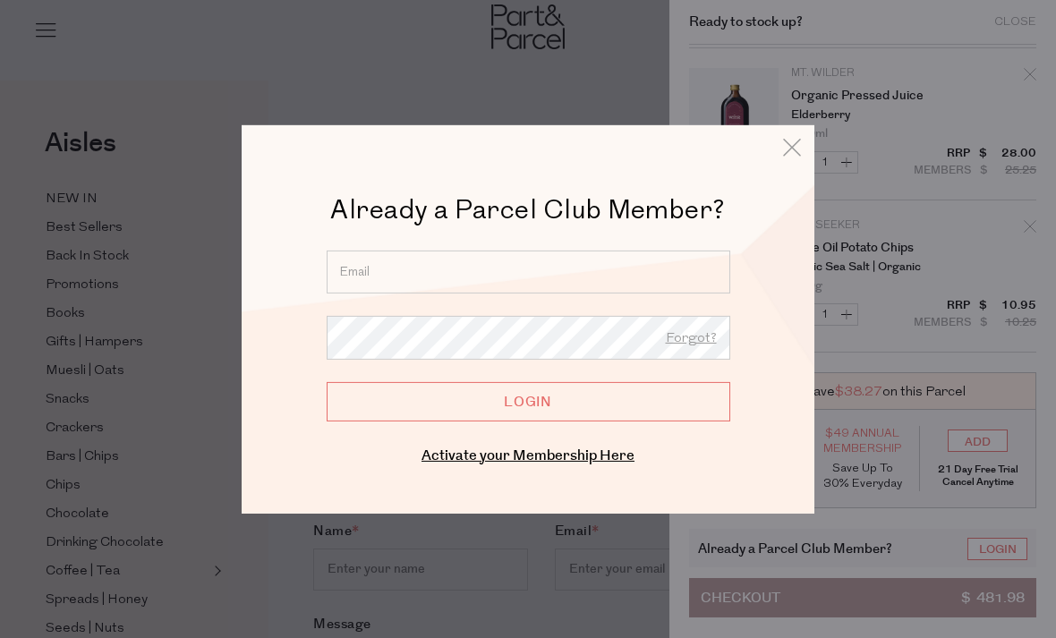
click at [481, 278] on input "email" at bounding box center [529, 271] width 404 height 43
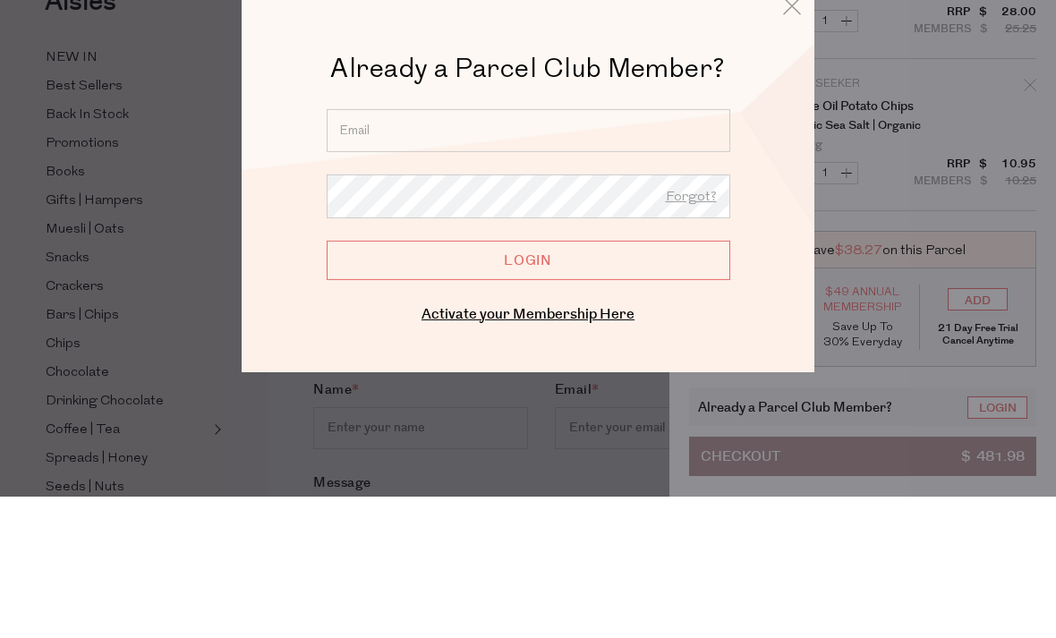
type input "[EMAIL_ADDRESS][PERSON_NAME][DOMAIN_NAME]"
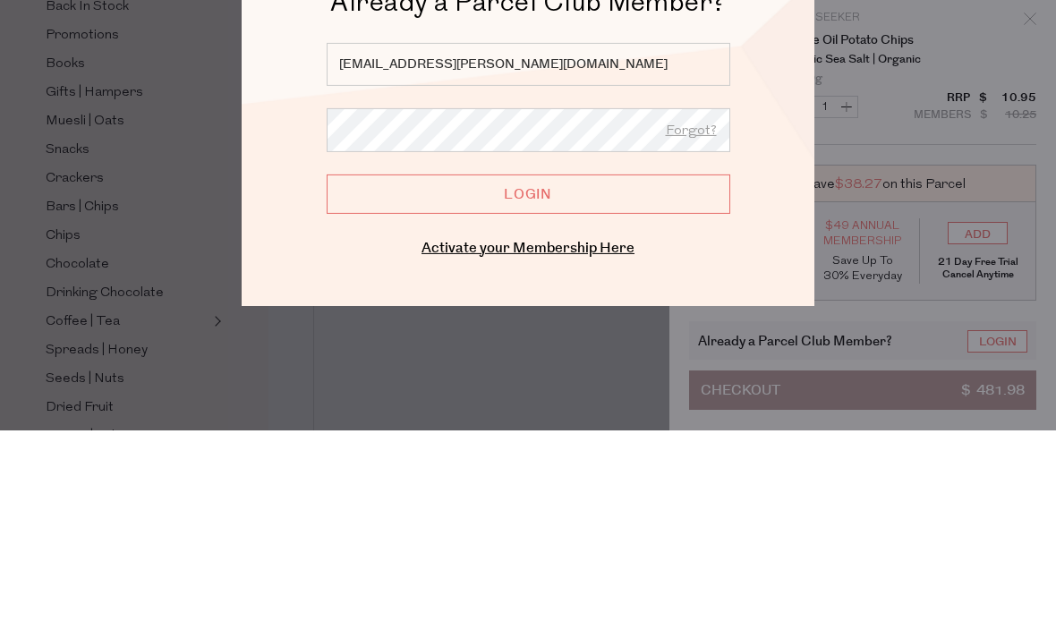
click at [581, 381] on input "Login" at bounding box center [529, 400] width 404 height 39
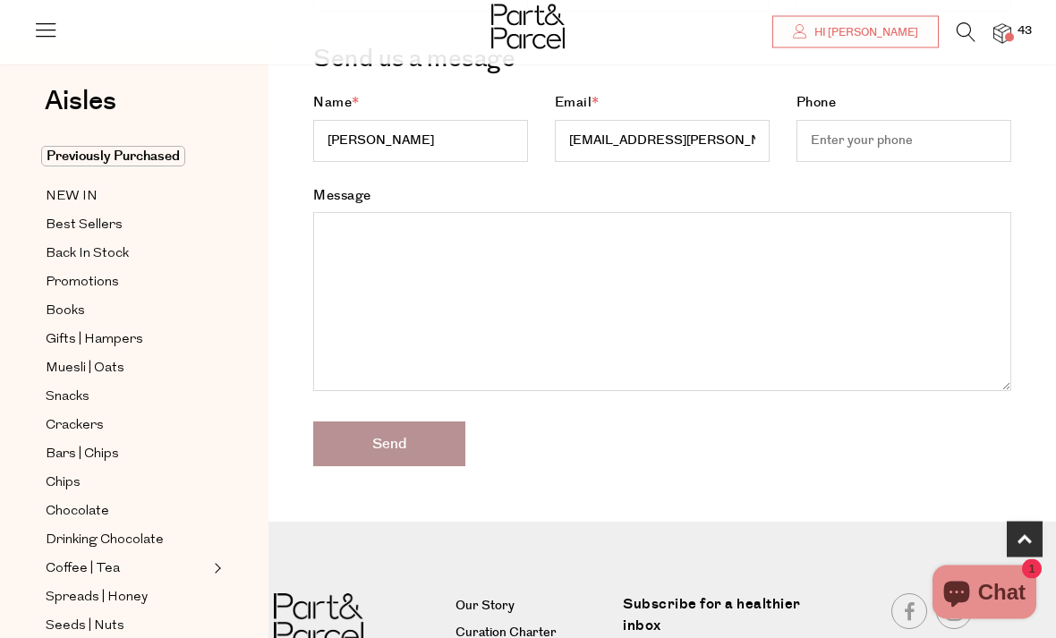
scroll to position [429, 0]
